Goal: Information Seeking & Learning: Find specific fact

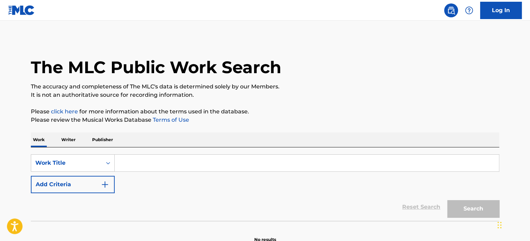
click at [178, 167] on input "Search Form" at bounding box center [307, 162] width 384 height 17
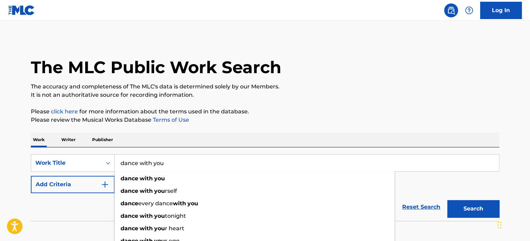
type input "dance with you"
click at [61, 185] on button "Add Criteria" at bounding box center [73, 184] width 84 height 17
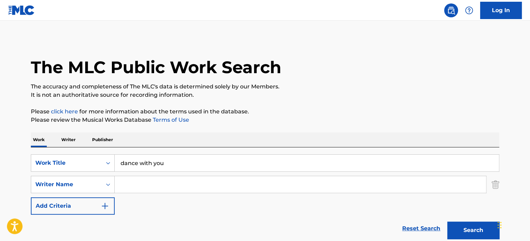
click at [154, 180] on input "Search Form" at bounding box center [300, 184] width 371 height 17
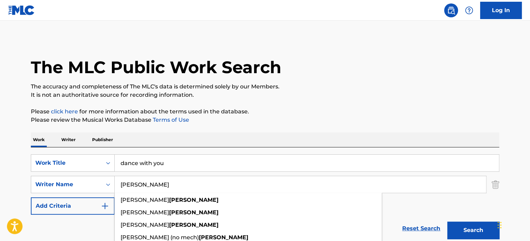
type input "[PERSON_NAME]"
click at [447, 221] on button "Search" at bounding box center [473, 229] width 52 height 17
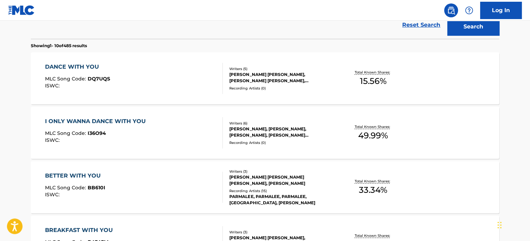
scroll to position [208, 0]
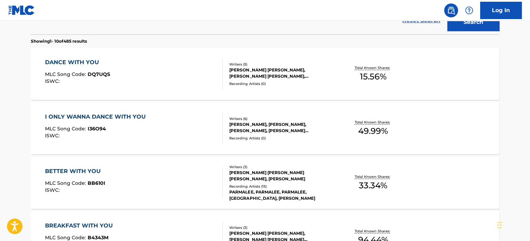
click at [176, 71] on div "DANCE WITH YOU MLC Song Code : DQ7UQS ISWC :" at bounding box center [134, 73] width 178 height 31
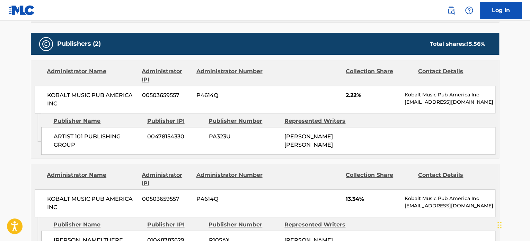
scroll to position [381, 0]
